Goal: Transaction & Acquisition: Book appointment/travel/reservation

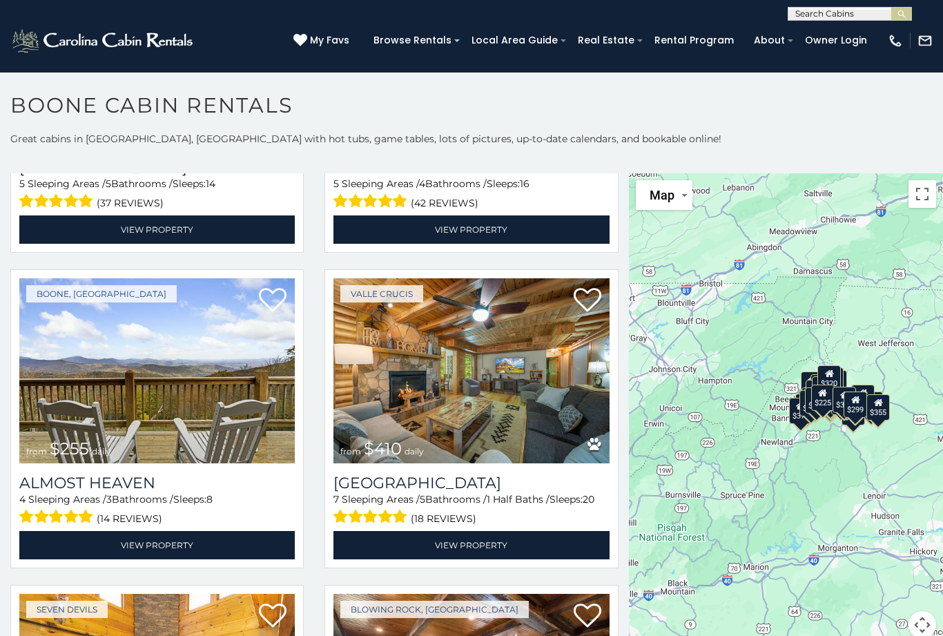
scroll to position [2774, 0]
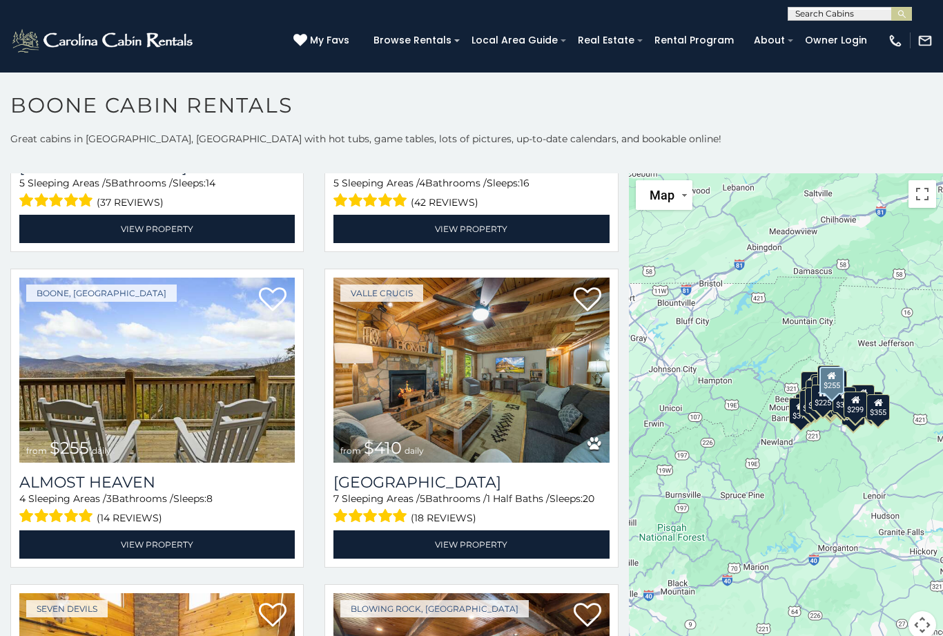
click at [174, 543] on link "View Property" at bounding box center [157, 544] width 276 height 28
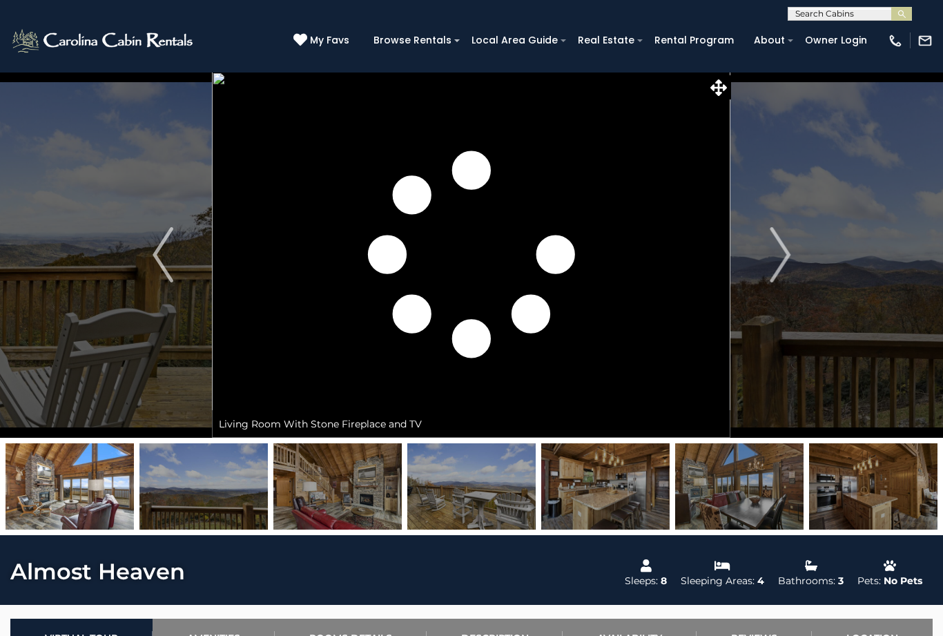
click at [788, 257] on img "Next" at bounding box center [780, 254] width 21 height 55
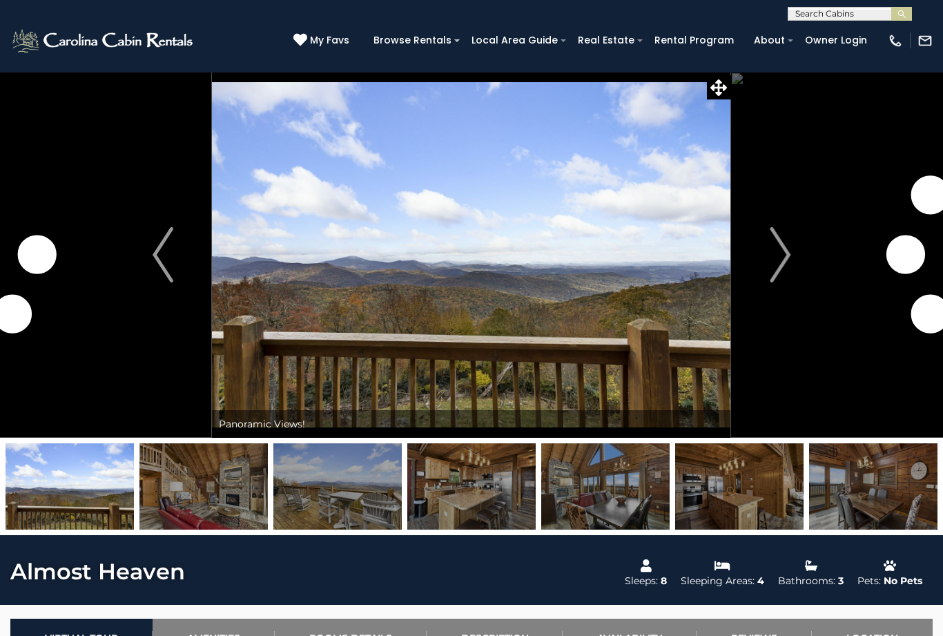
click at [787, 253] on img "Next" at bounding box center [780, 254] width 21 height 55
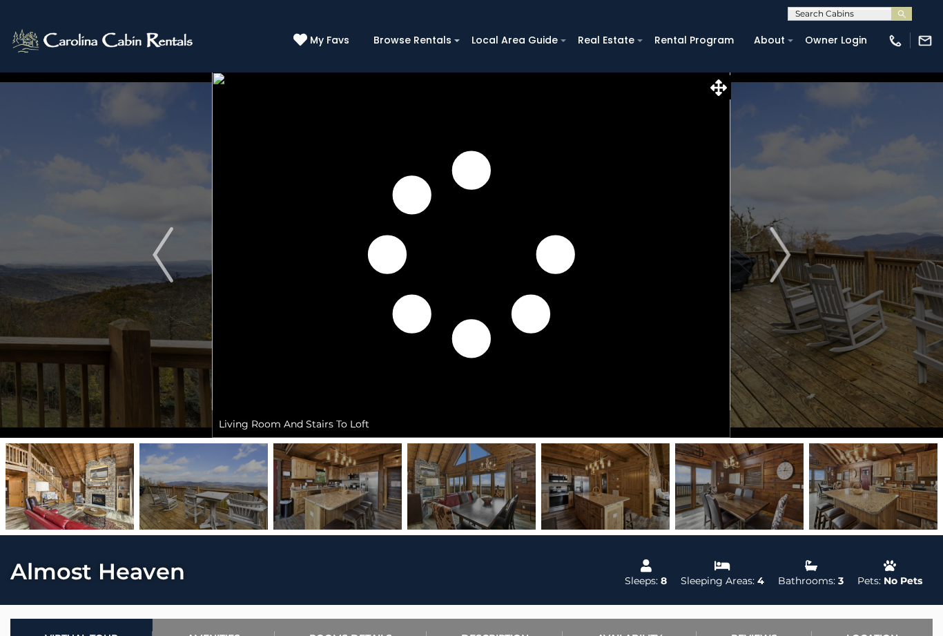
click at [774, 262] on img "Next" at bounding box center [780, 254] width 21 height 55
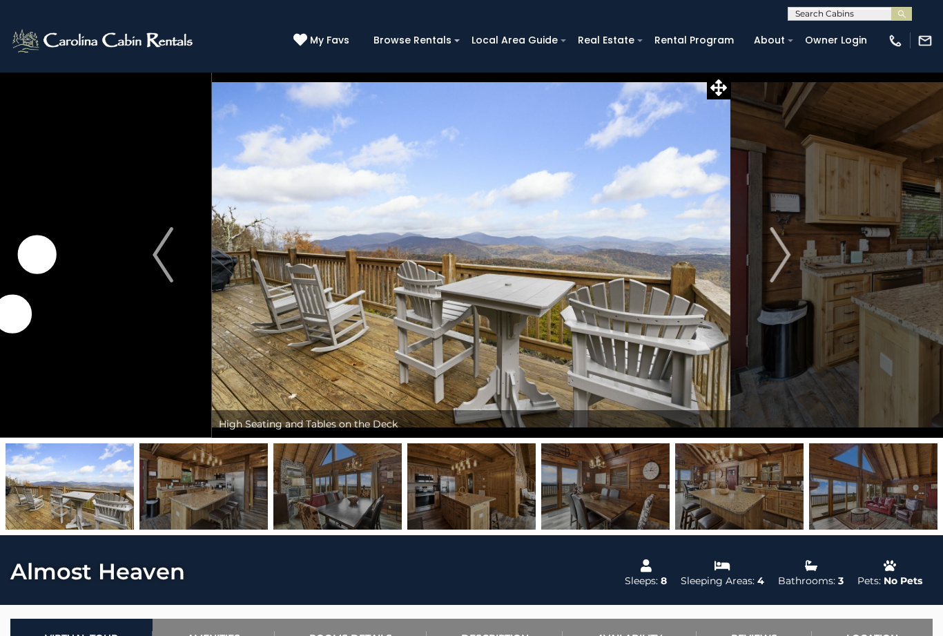
click at [774, 264] on img "Next" at bounding box center [780, 254] width 21 height 55
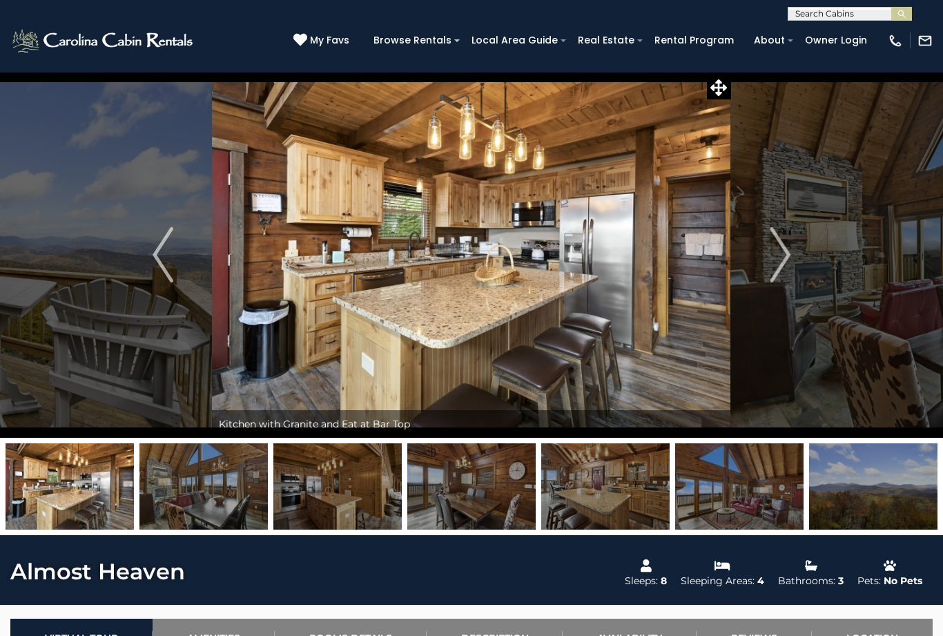
click at [773, 258] on img "Next" at bounding box center [780, 254] width 21 height 55
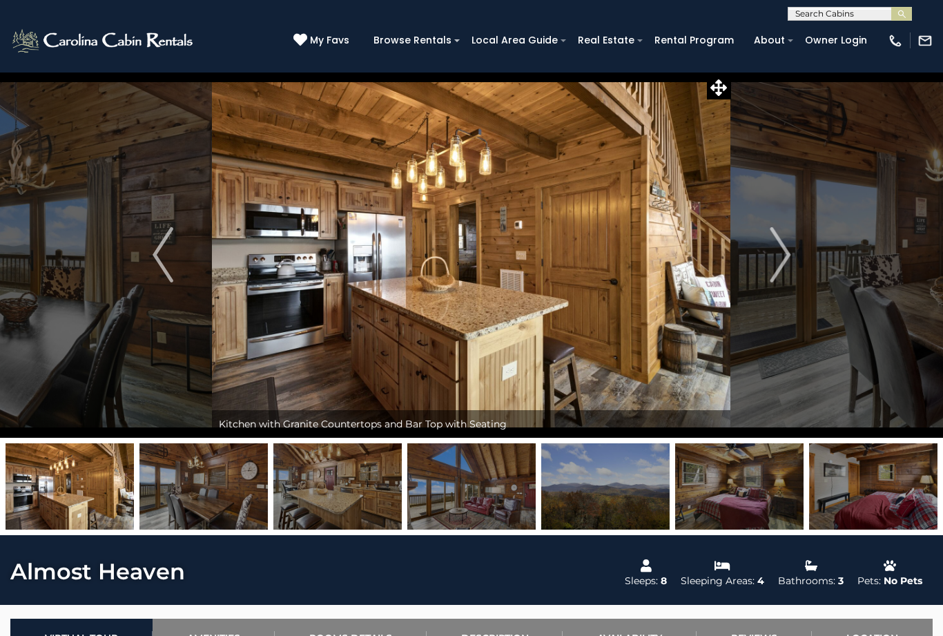
click at [782, 256] on img "Next" at bounding box center [780, 254] width 21 height 55
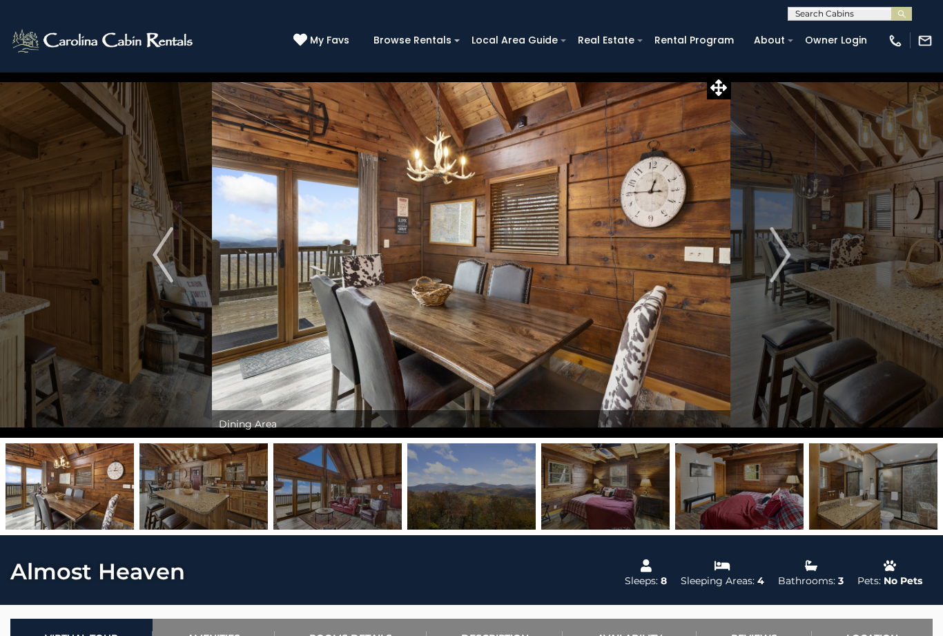
click at [477, 497] on img at bounding box center [471, 486] width 128 height 86
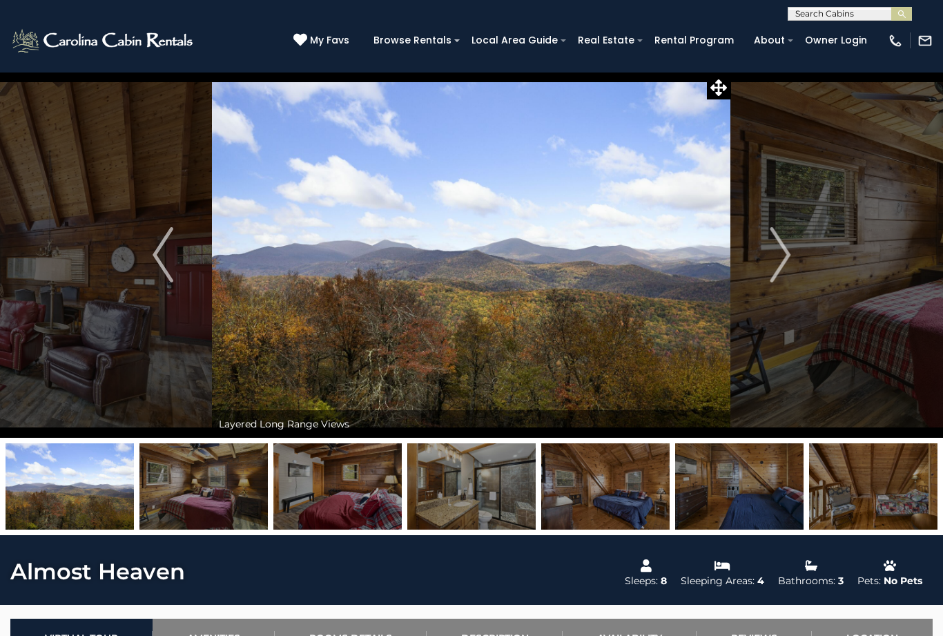
click at [612, 497] on img at bounding box center [605, 486] width 128 height 86
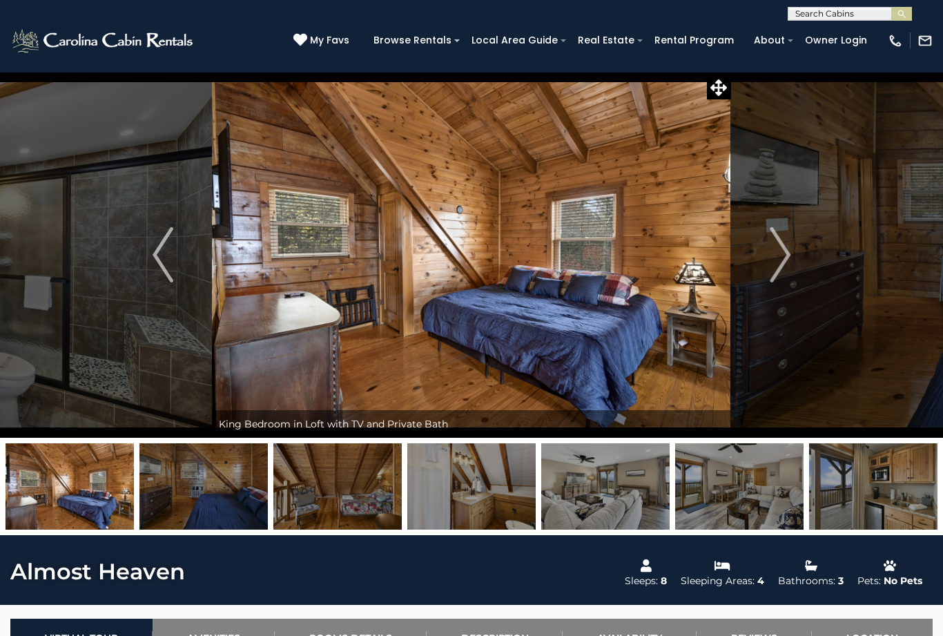
click at [606, 492] on img at bounding box center [605, 486] width 128 height 86
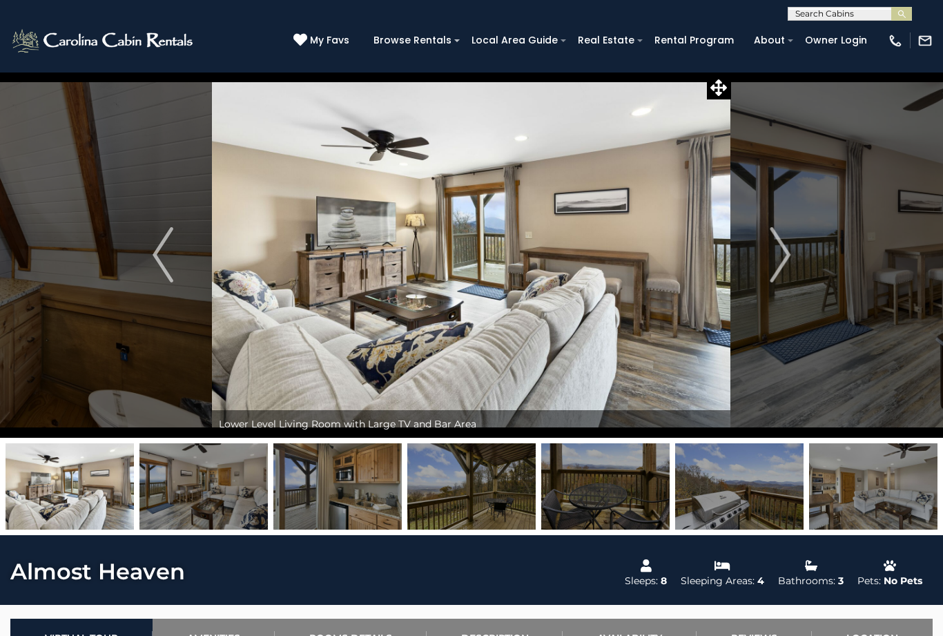
click at [743, 481] on img at bounding box center [739, 486] width 128 height 86
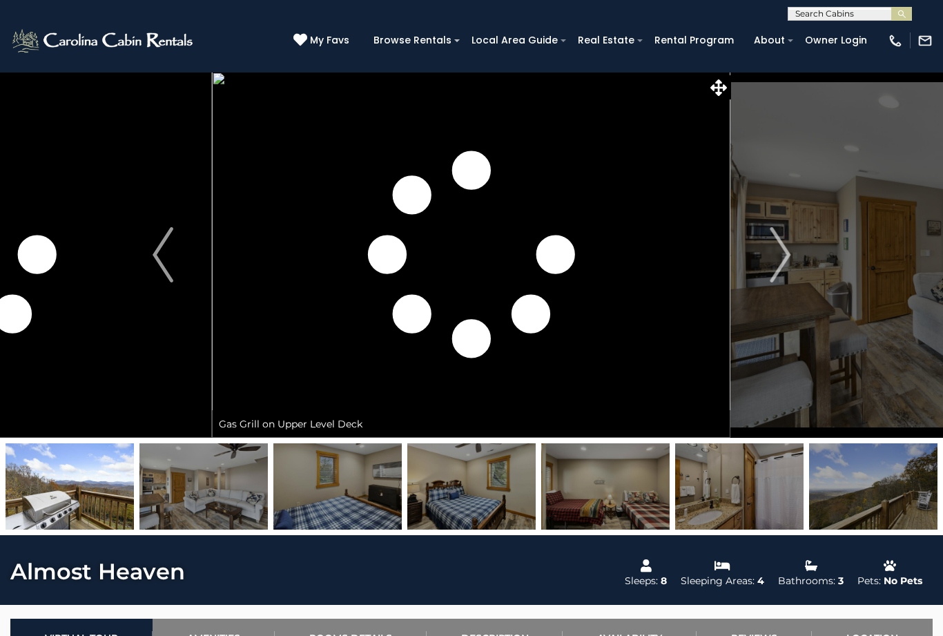
click at [867, 490] on img at bounding box center [873, 486] width 128 height 86
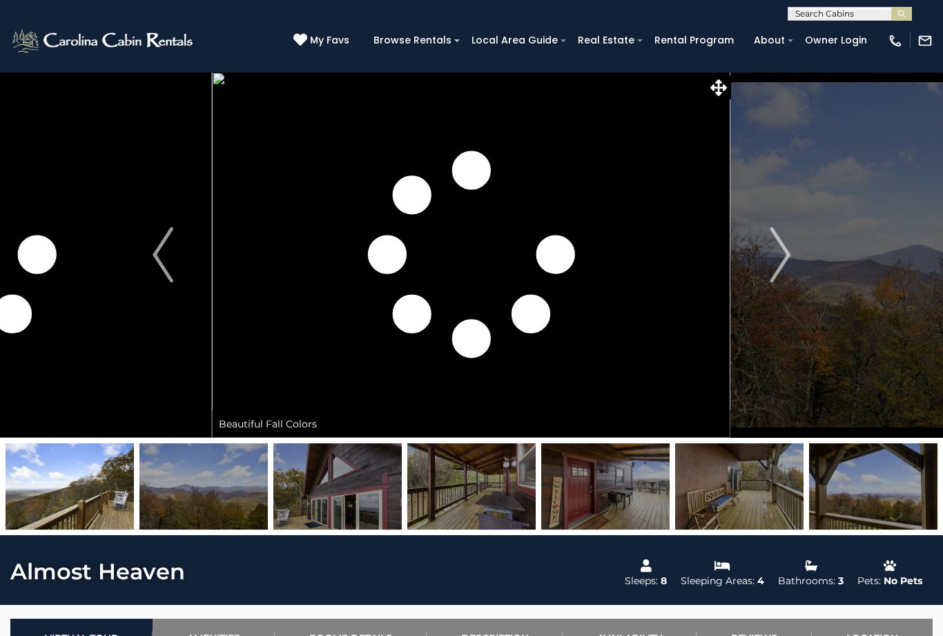
click at [784, 257] on img "Next" at bounding box center [780, 254] width 21 height 55
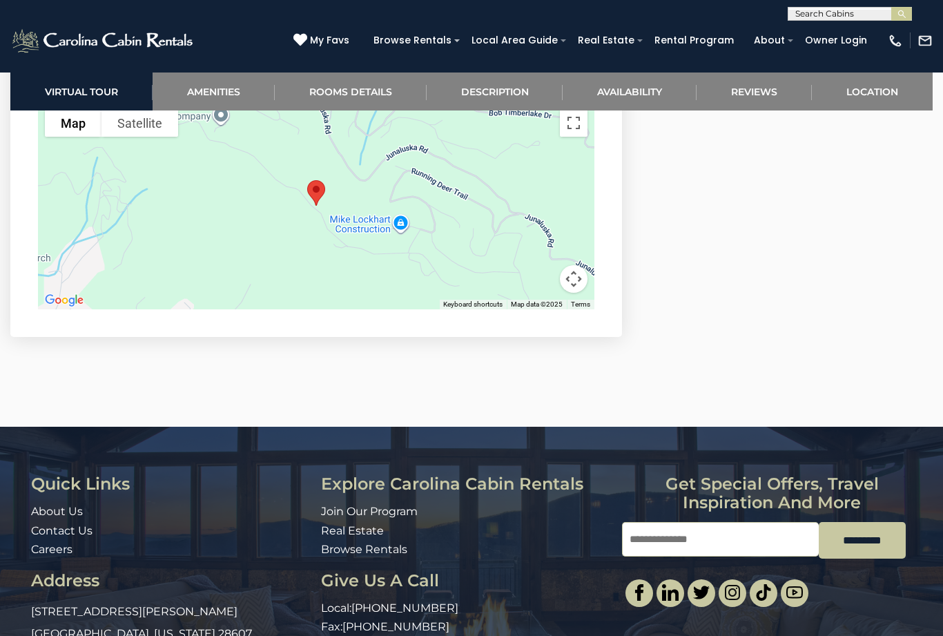
scroll to position [3192, 0]
